Goal: Task Accomplishment & Management: Use online tool/utility

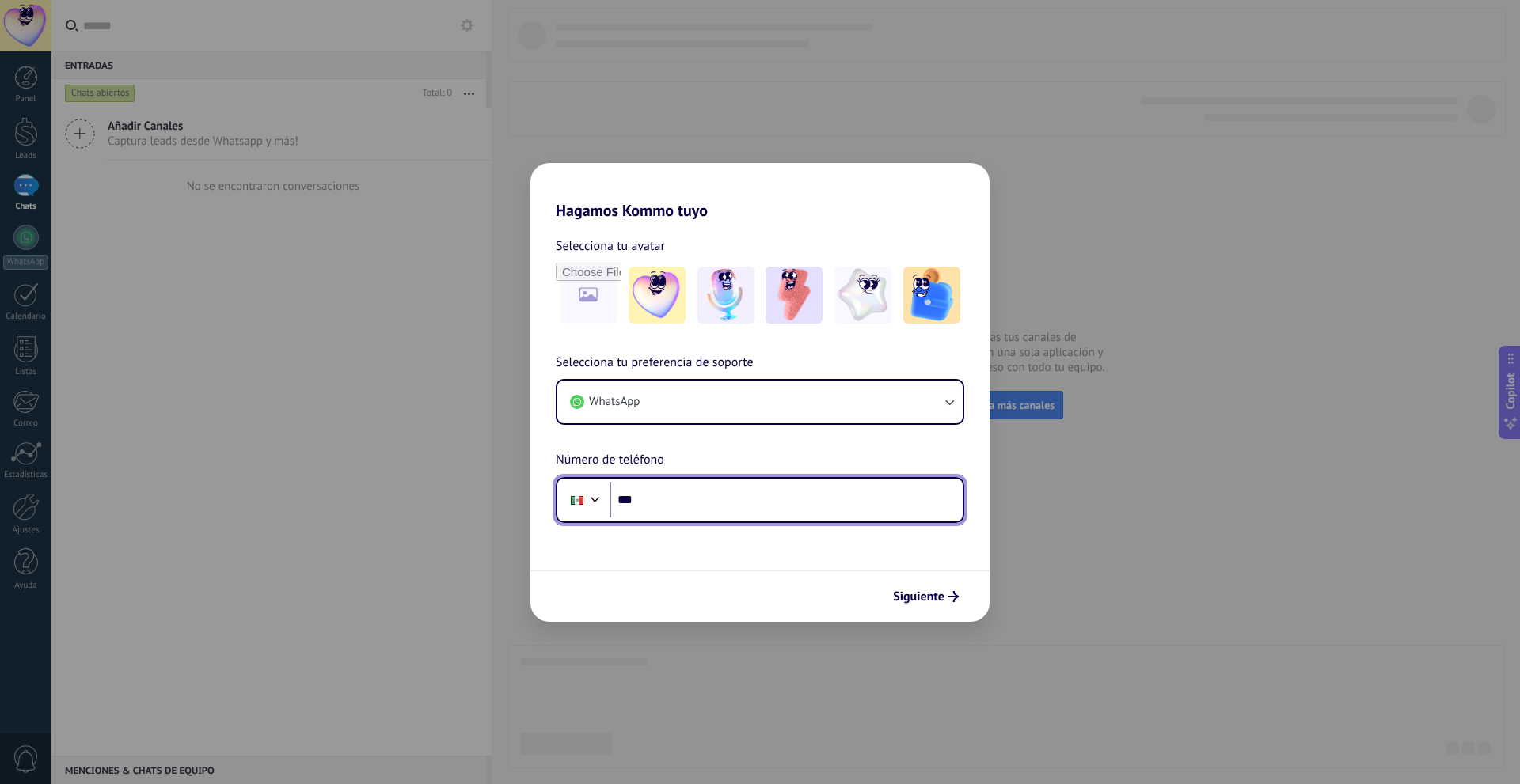
click at [749, 493] on input "***" at bounding box center [786, 500] width 353 height 36
type input "**********"
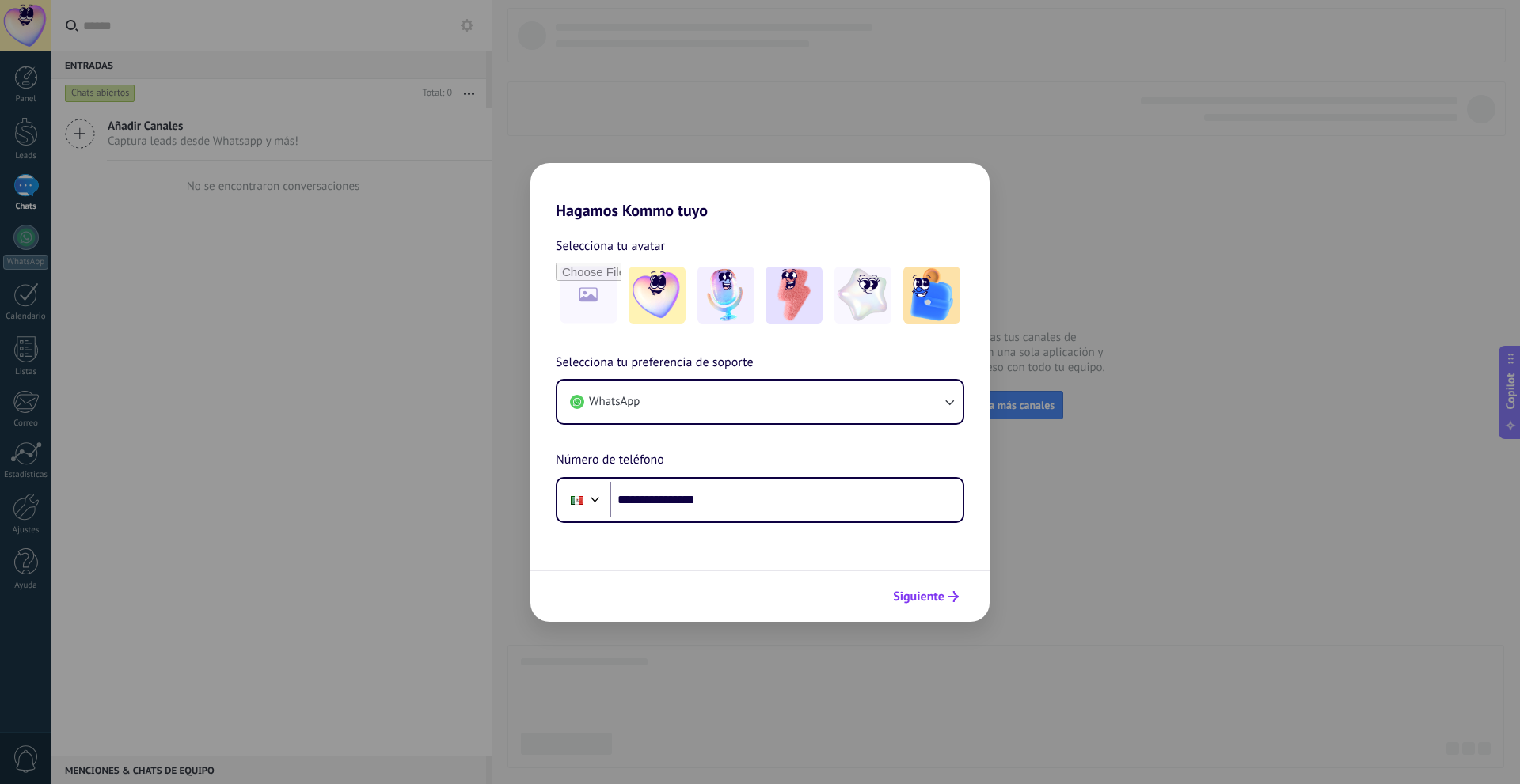
click at [928, 597] on span "Siguiente" at bounding box center [919, 596] width 52 height 11
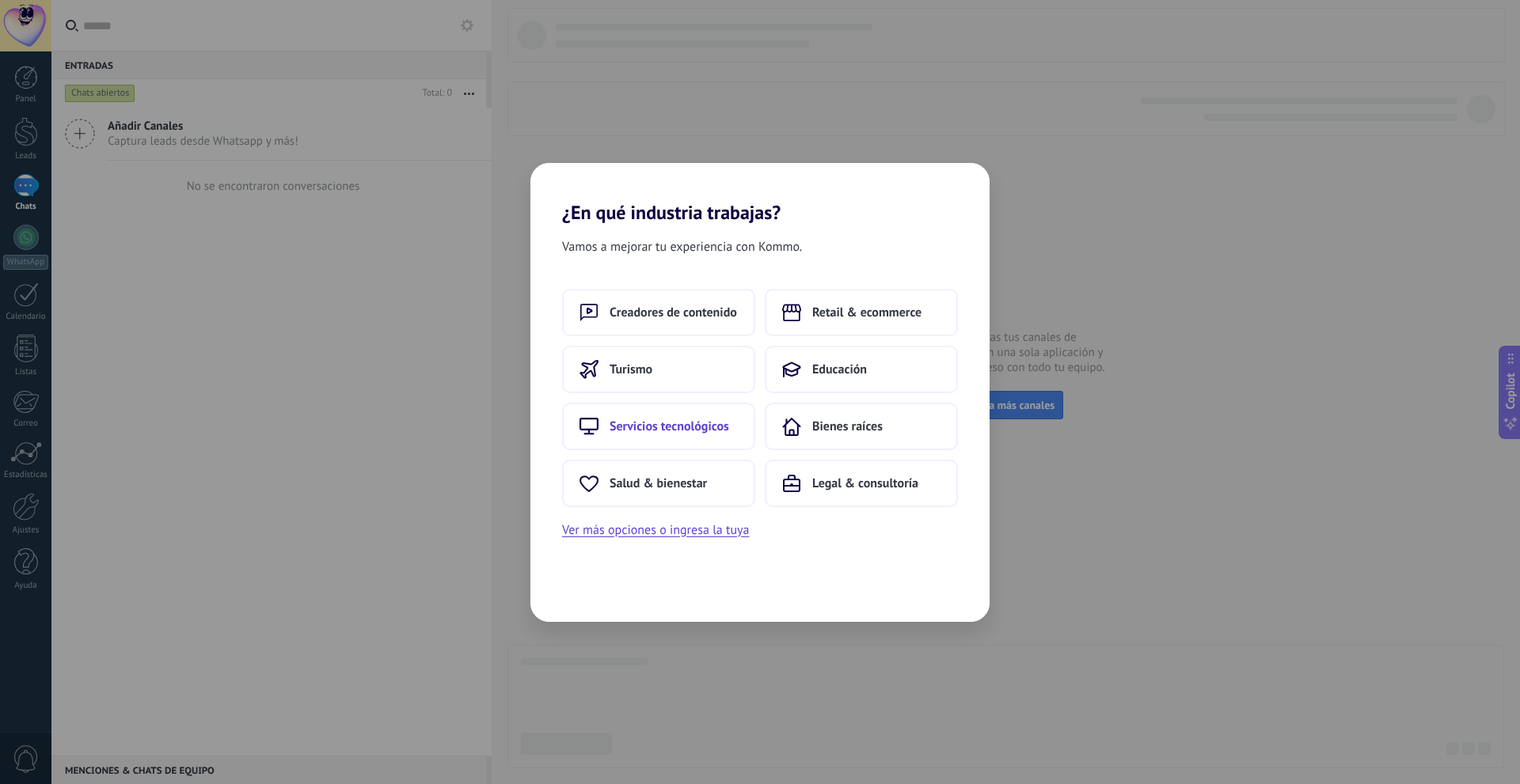
click at [686, 433] on span "Servicios tecnológicos" at bounding box center [669, 427] width 119 height 16
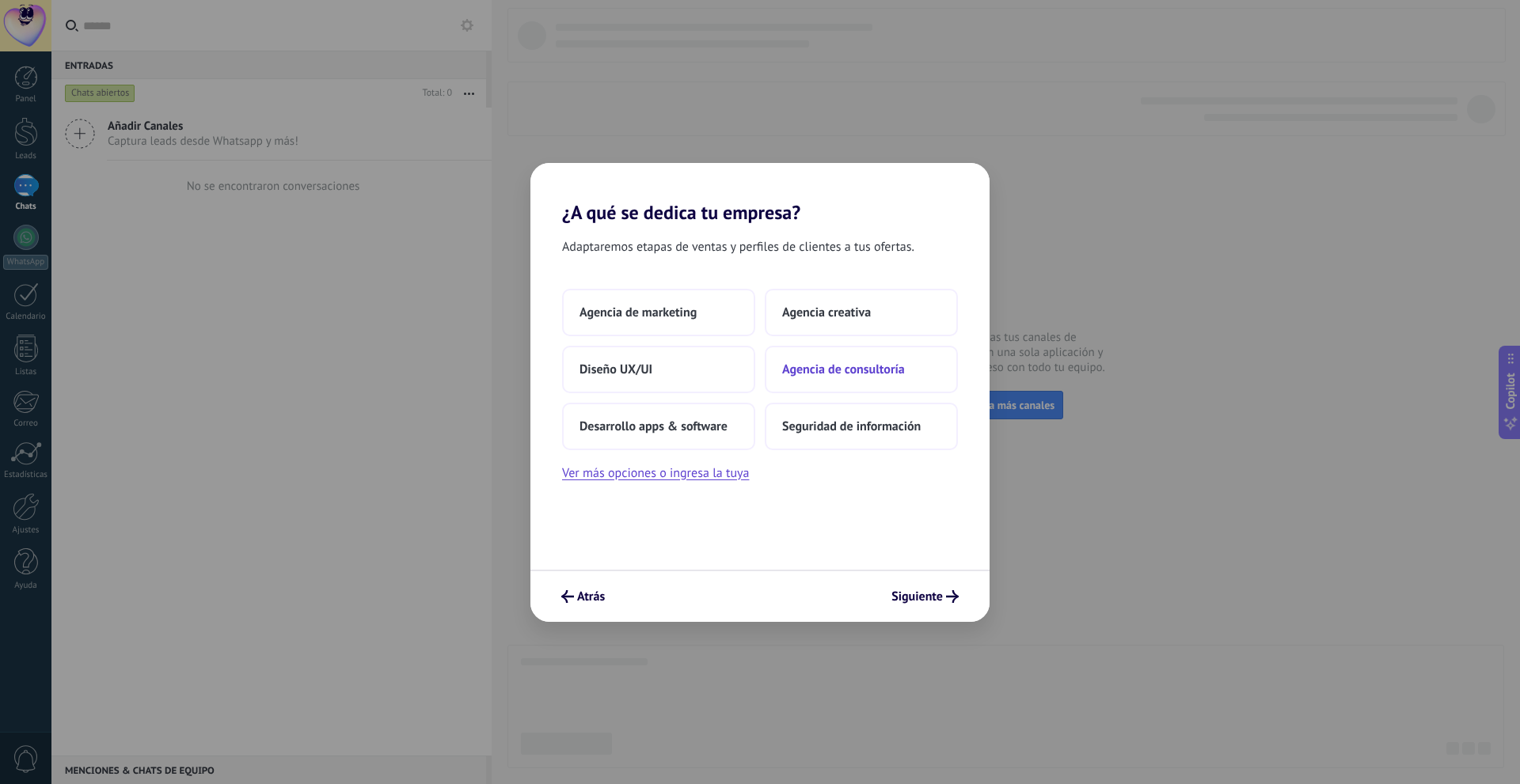
click at [828, 378] on button "Agencia de consultoría" at bounding box center [861, 370] width 193 height 47
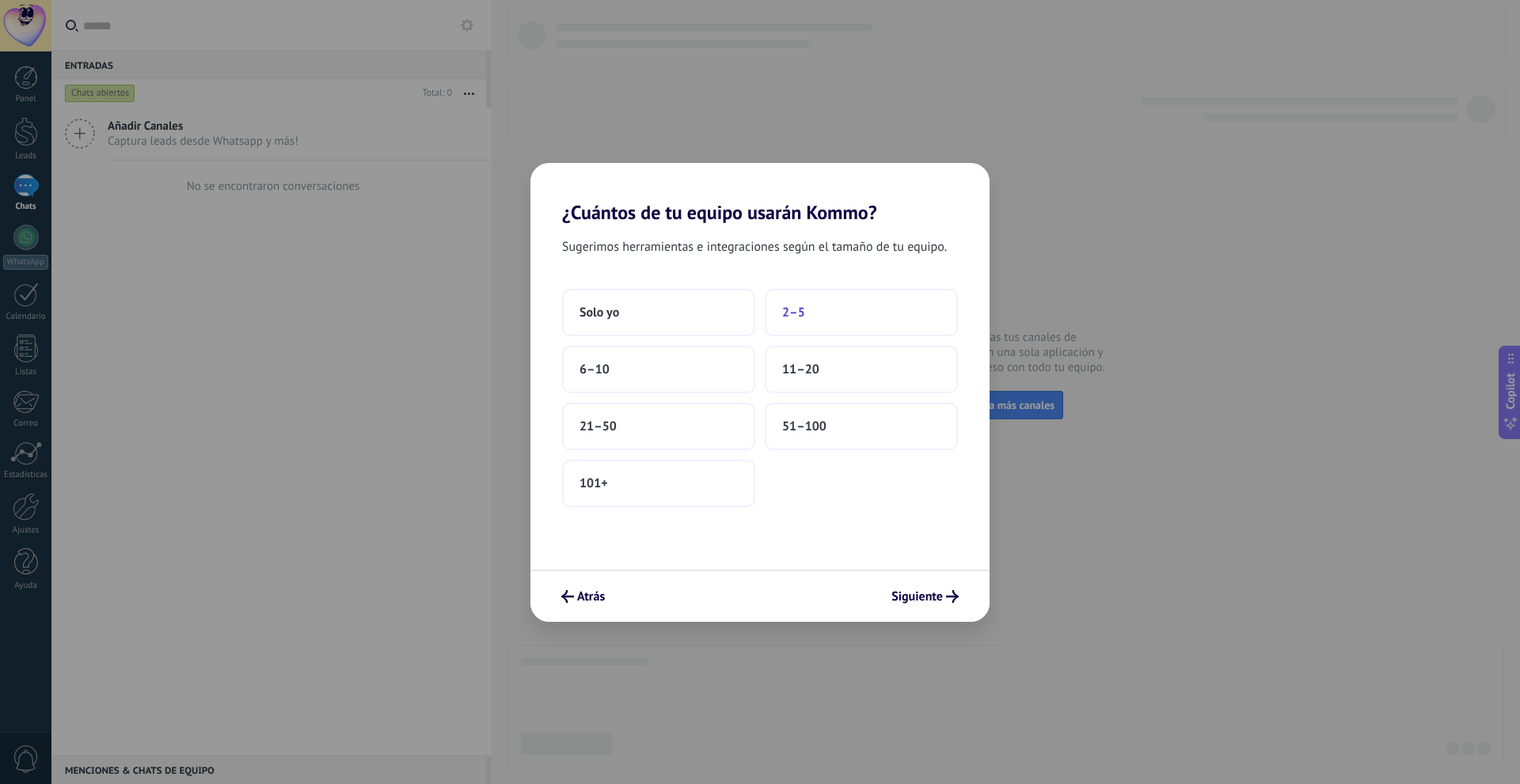
click at [782, 298] on button "2–5" at bounding box center [861, 312] width 193 height 47
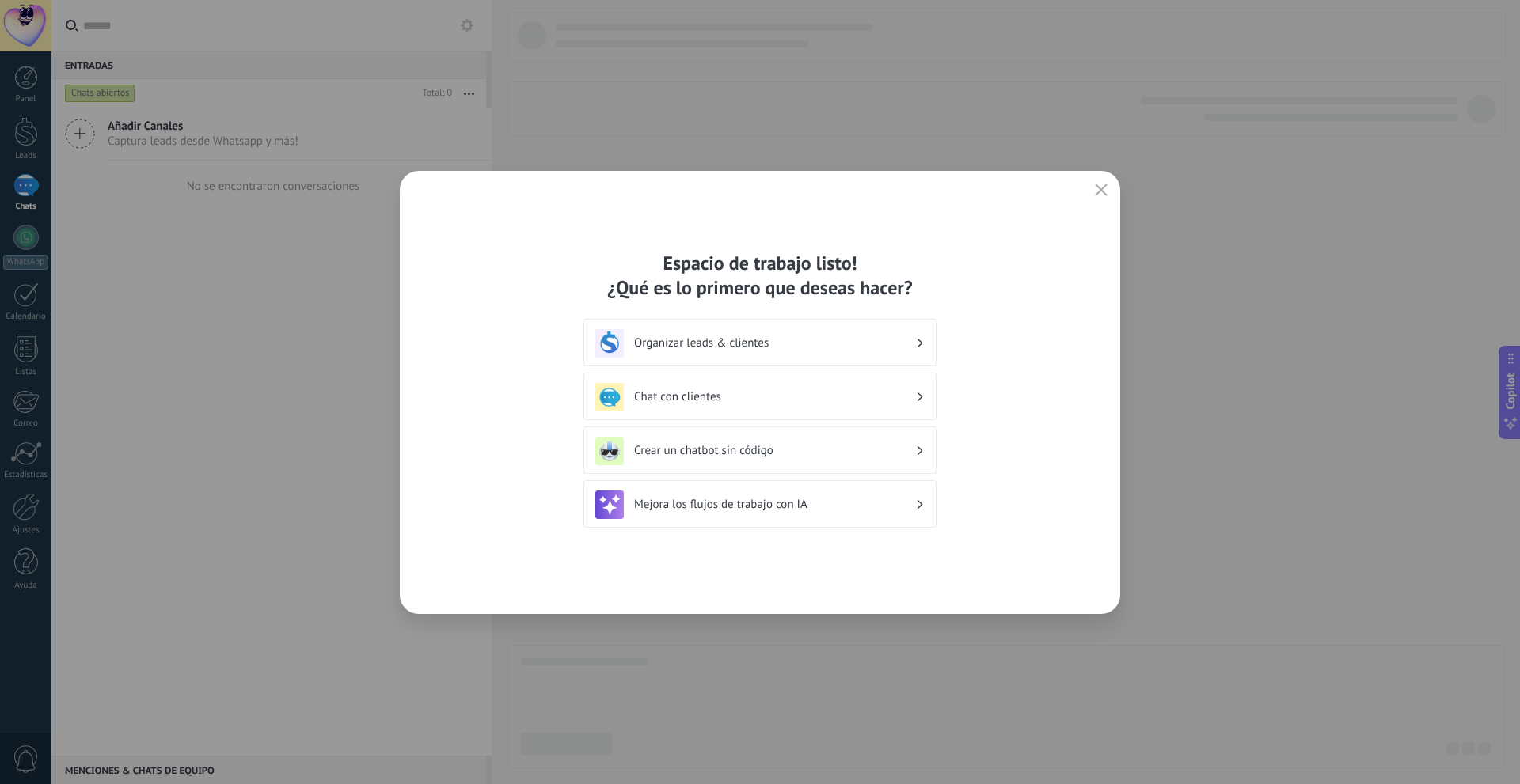
click at [778, 446] on h3 "Crear un chatbot sin código" at bounding box center [775, 451] width 281 height 15
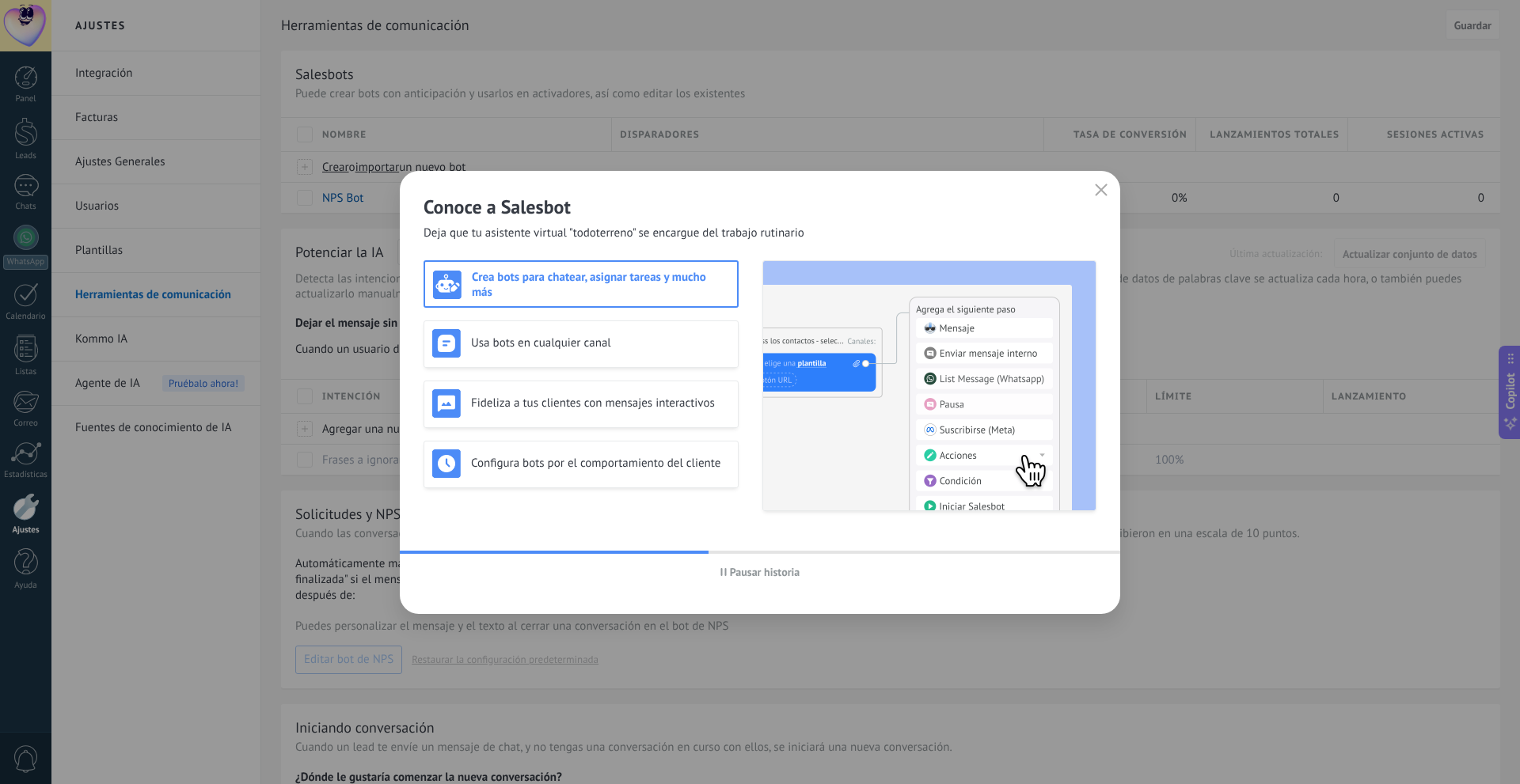
click at [754, 566] on span "Pausar historia" at bounding box center [765, 571] width 70 height 11
click at [580, 355] on div "Usa bots en cualquier canal" at bounding box center [581, 344] width 298 height 29
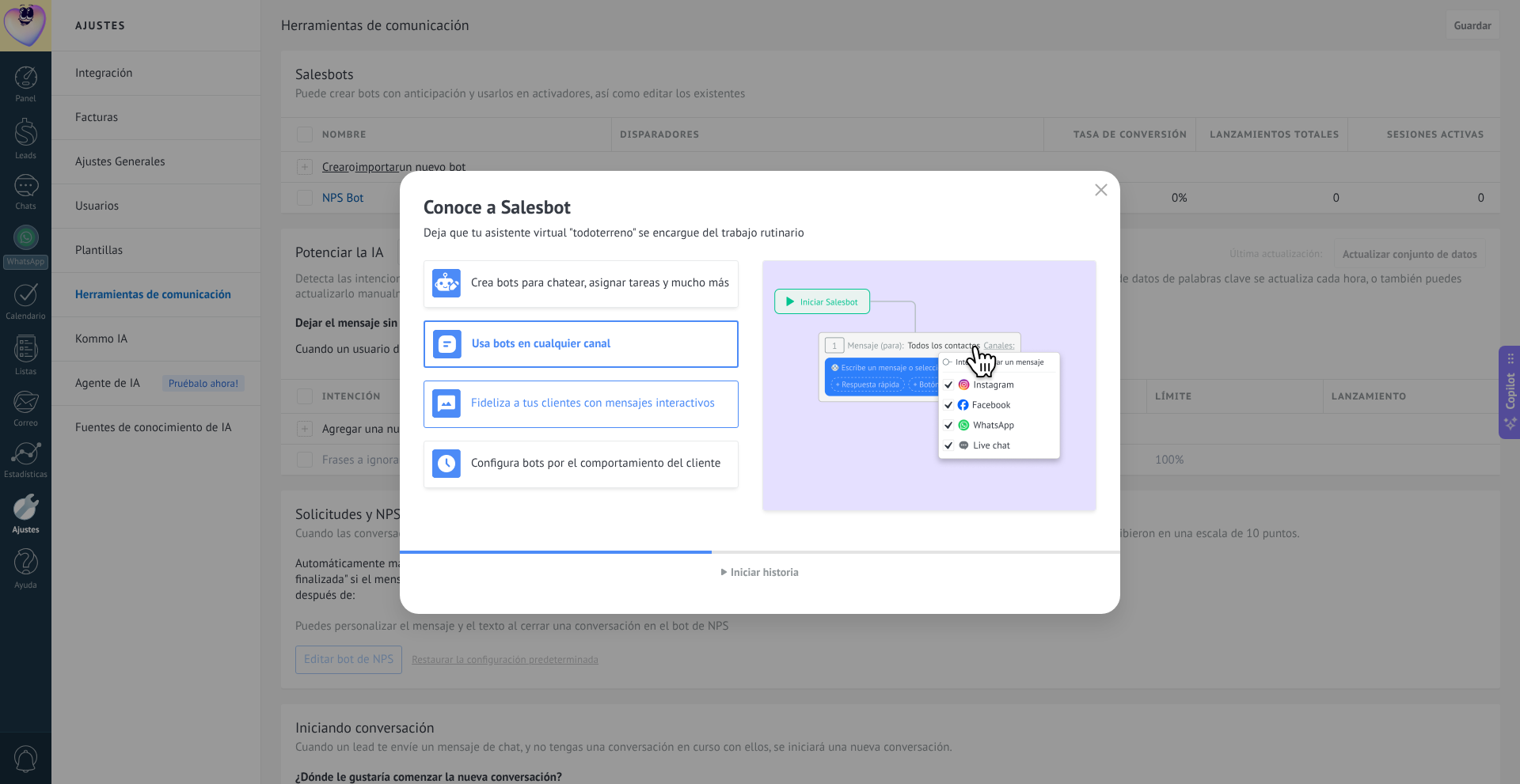
click at [548, 404] on h3 "Fideliza a tus clientes con mensajes interactivos" at bounding box center [600, 403] width 259 height 15
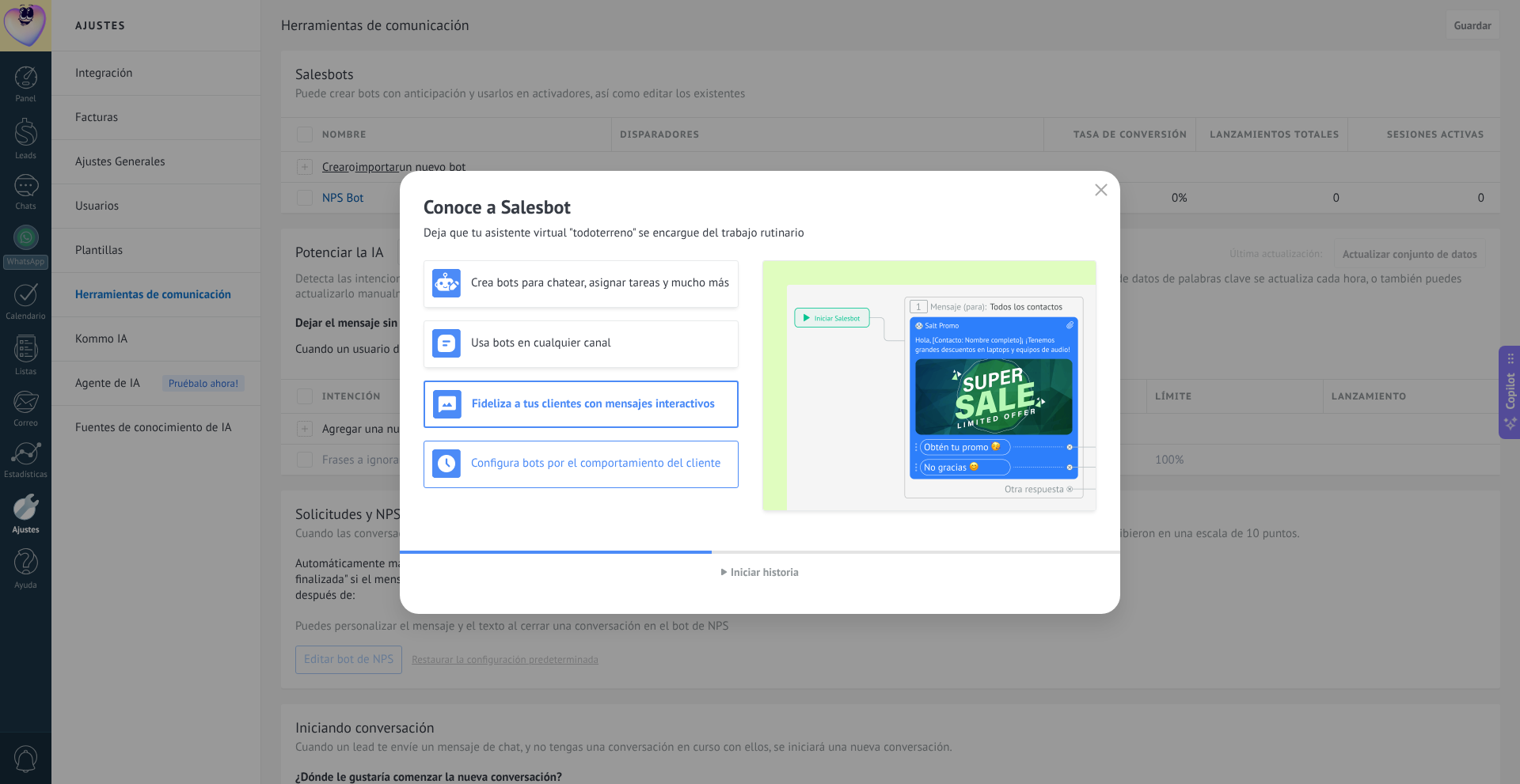
click at [600, 466] on h3 "Configura bots por el comportamiento del cliente" at bounding box center [600, 463] width 259 height 15
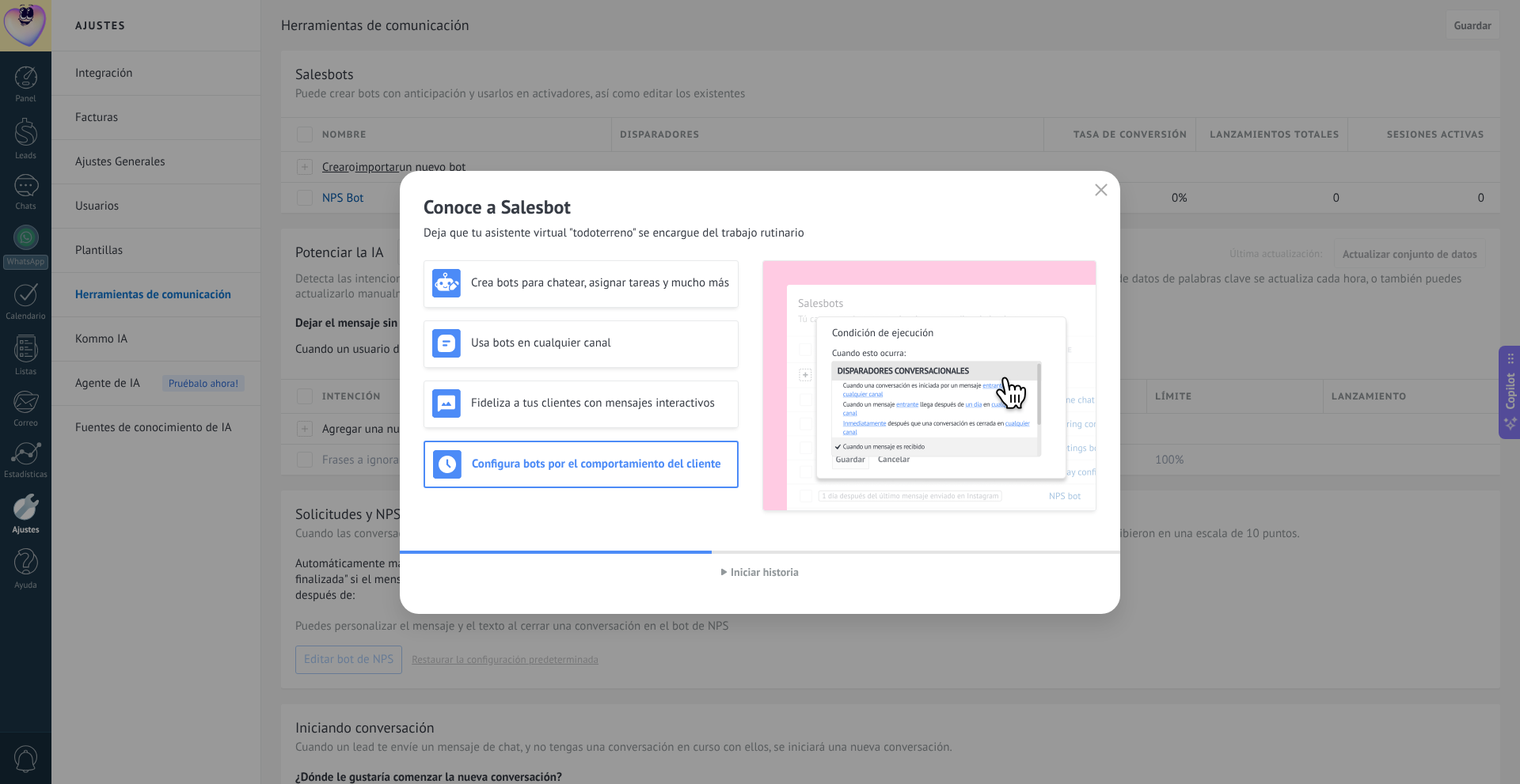
click at [1097, 185] on icon "button" at bounding box center [1101, 190] width 13 height 13
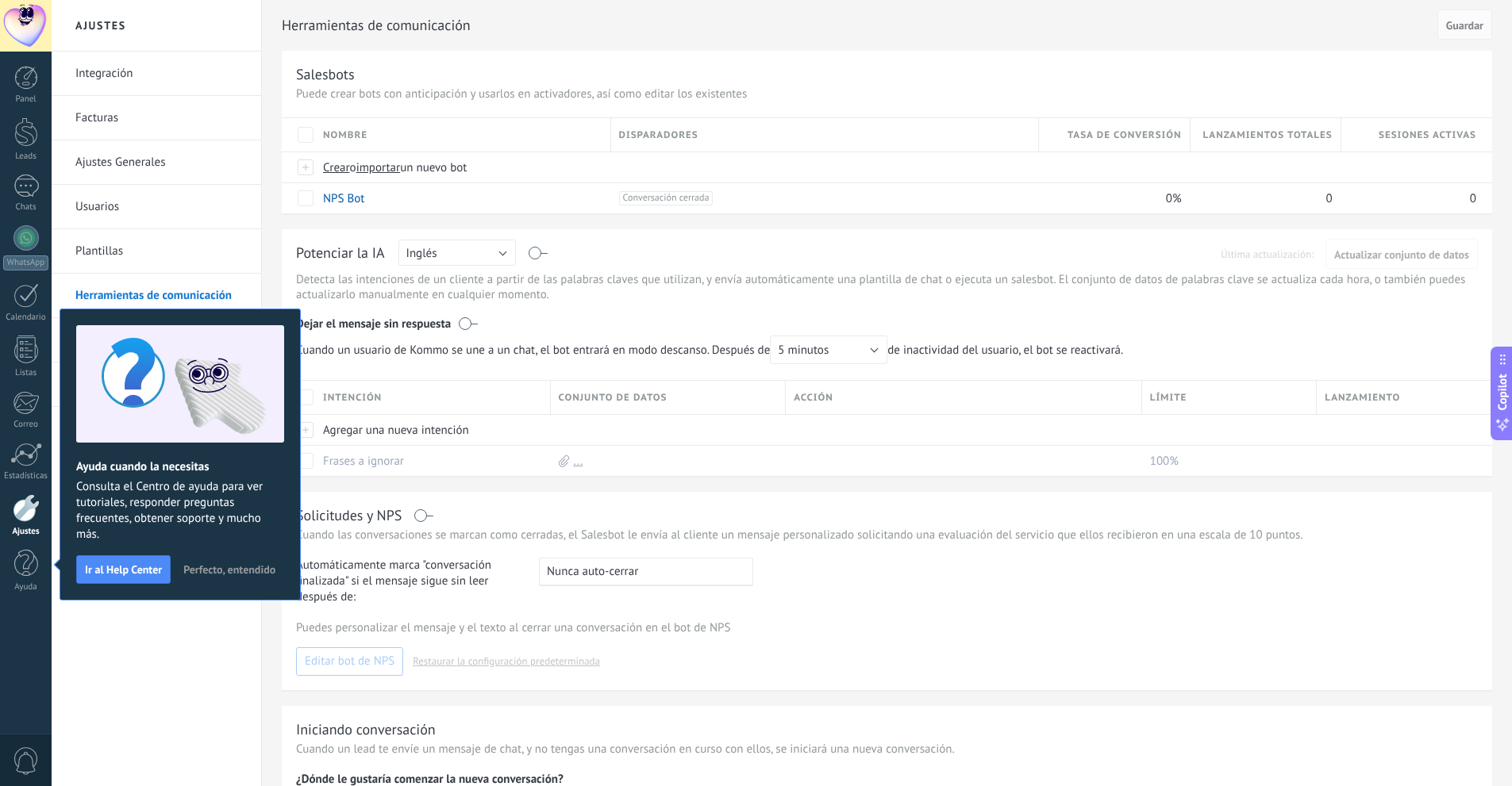
click at [213, 704] on div "Integración Facturas Ajustes Generales Usuarios Plantillas Herramientas de comu…" at bounding box center [156, 419] width 210 height 735
